Goal: Navigation & Orientation: Find specific page/section

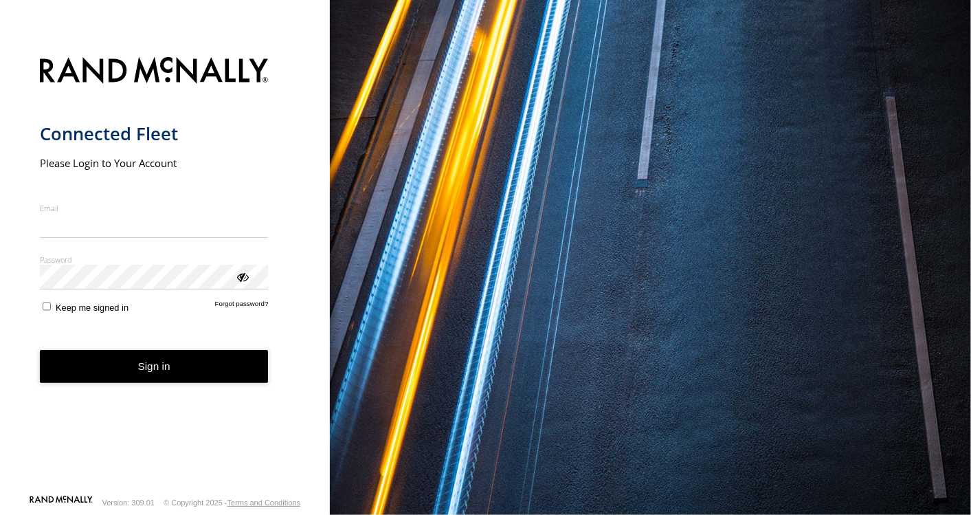
type input "**********"
click at [151, 377] on button "Sign in" at bounding box center [154, 367] width 229 height 34
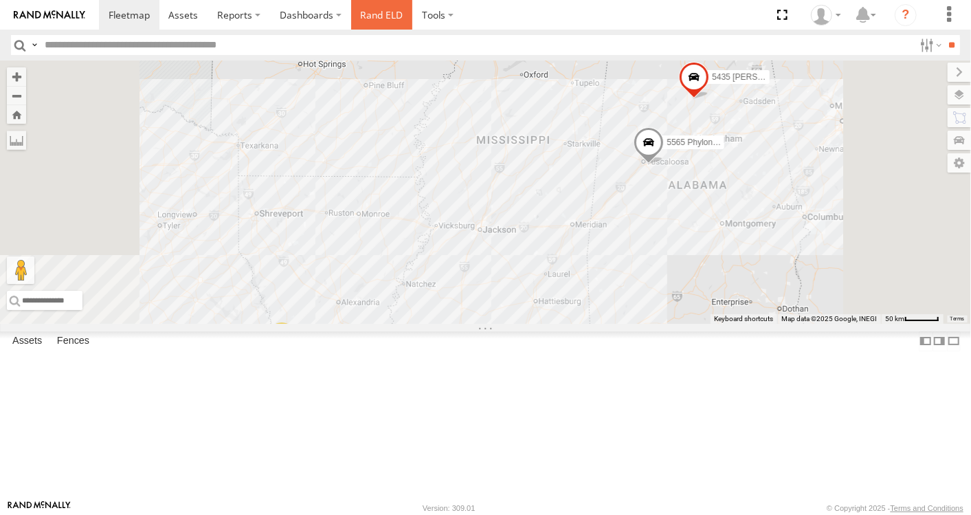
click at [379, 18] on link "Rand ELD" at bounding box center [382, 15] width 62 height 30
